Goal: Navigation & Orientation: Find specific page/section

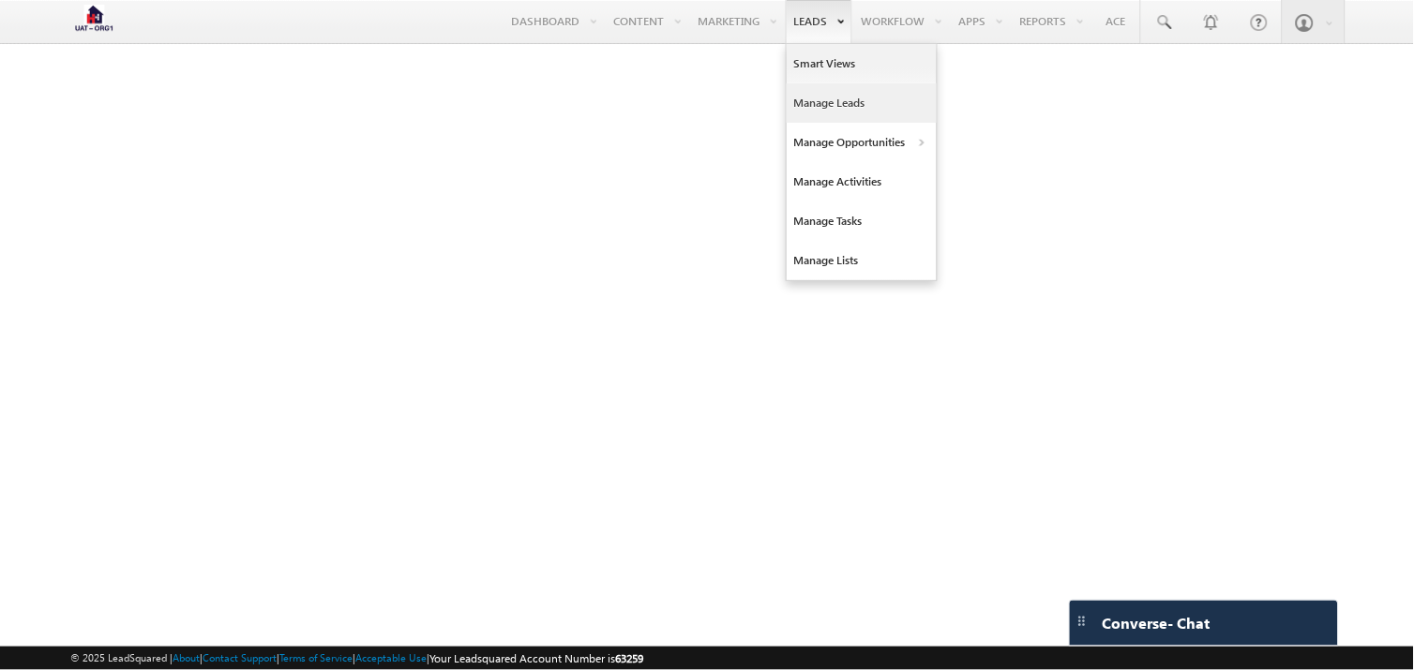
click at [809, 107] on link "Manage Leads" at bounding box center [862, 102] width 150 height 39
